Goal: Book appointment/travel/reservation

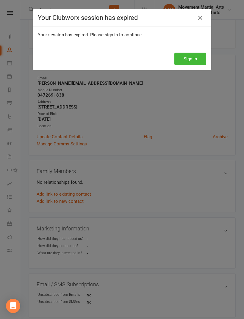
click at [199, 60] on button "Sign In" at bounding box center [190, 59] width 32 height 12
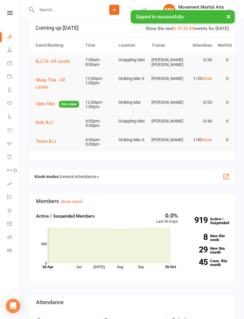
scroll to position [12, 0]
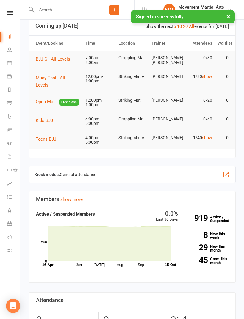
click at [11, 65] on icon at bounding box center [9, 63] width 5 height 5
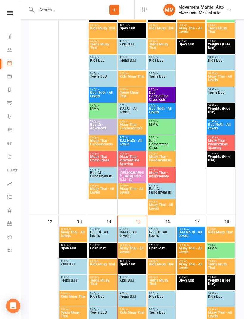
scroll to position [388, 0]
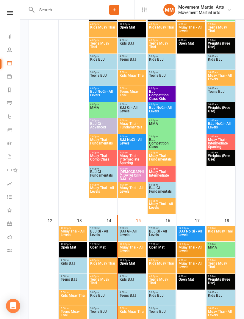
click at [131, 230] on span "BJJ Gi- All Levels" at bounding box center [132, 235] width 26 height 11
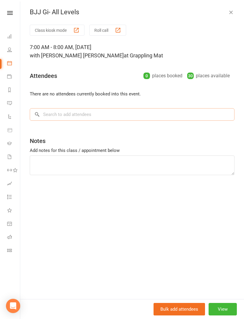
click at [119, 111] on input "search" at bounding box center [132, 114] width 205 height 12
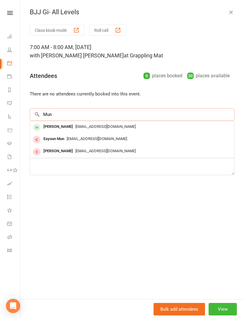
type input "Mun"
click at [62, 128] on div "Mun Jong" at bounding box center [58, 127] width 34 height 9
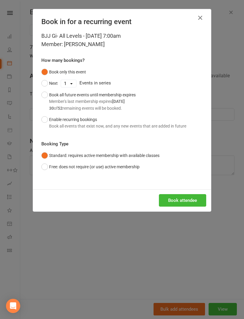
click at [192, 199] on button "Book attendee" at bounding box center [182, 200] width 47 height 12
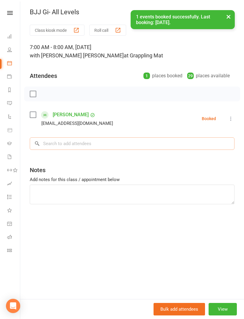
click at [66, 142] on input "search" at bounding box center [132, 143] width 205 height 12
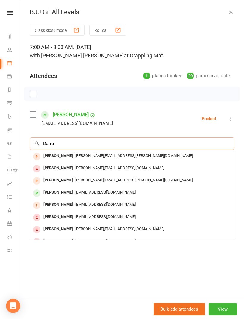
type input "Darre"
click at [57, 192] on div "Darren Wood" at bounding box center [58, 192] width 34 height 9
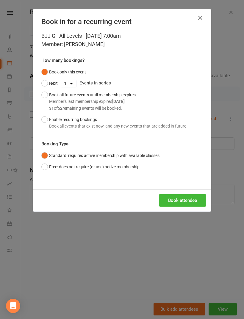
click at [187, 198] on button "Book attendee" at bounding box center [182, 200] width 47 height 12
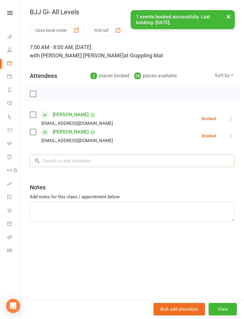
click at [88, 161] on input "search" at bounding box center [132, 161] width 205 height 12
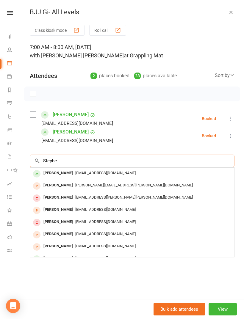
type input "Stephe"
click at [40, 171] on div at bounding box center [36, 174] width 9 height 10
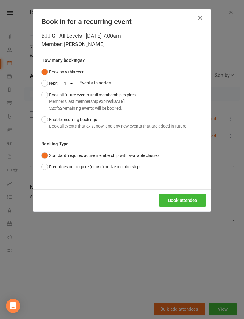
click at [182, 198] on button "Book attendee" at bounding box center [182, 200] width 47 height 12
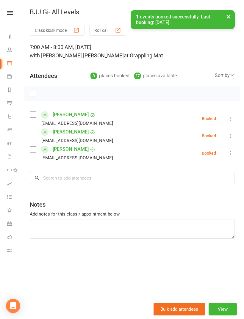
click at [30, 91] on label at bounding box center [33, 94] width 6 height 6
click at [47, 92] on icon "button" at bounding box center [46, 94] width 5 height 5
